Goal: Transaction & Acquisition: Subscribe to service/newsletter

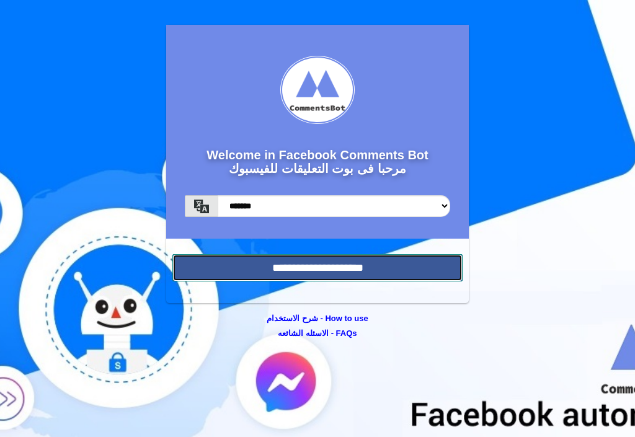
click at [307, 268] on input "**********" at bounding box center [317, 267] width 290 height 27
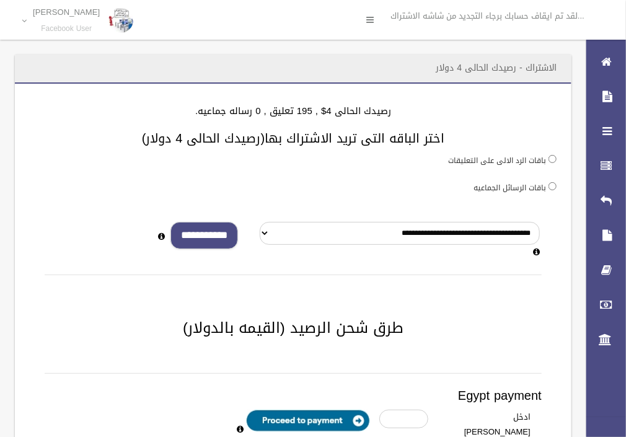
click at [208, 240] on input "**********" at bounding box center [205, 236] width 68 height 28
